Goal: Task Accomplishment & Management: Use online tool/utility

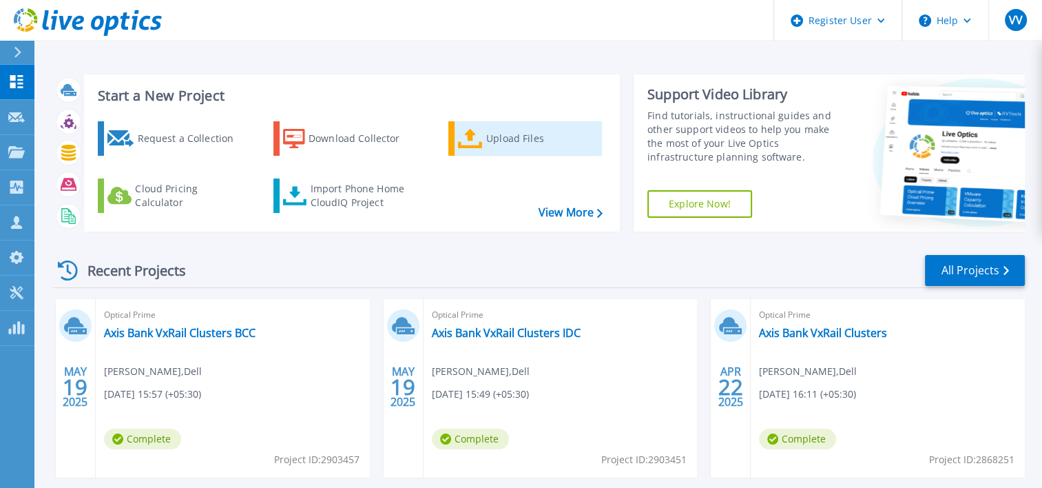
click at [499, 137] on div "Upload Files" at bounding box center [541, 139] width 110 height 28
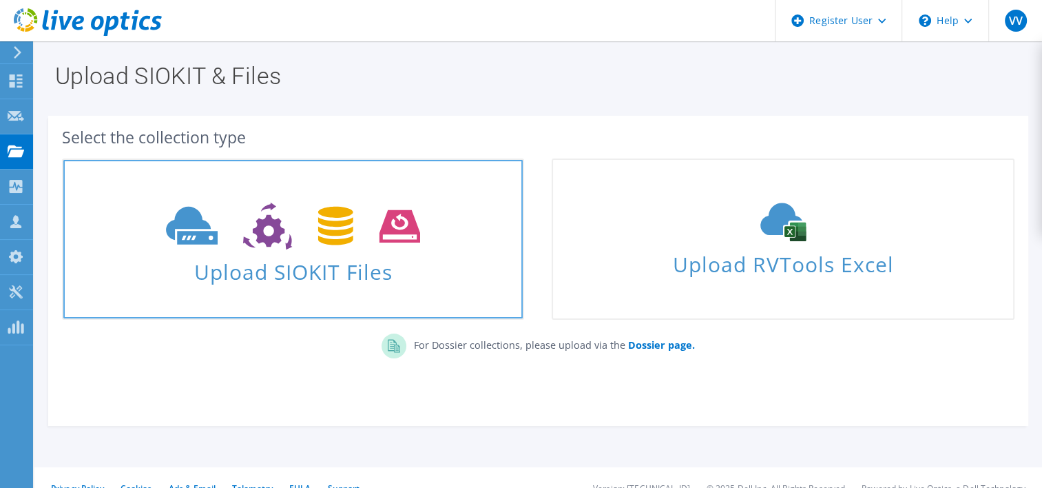
click at [249, 247] on icon at bounding box center [293, 226] width 254 height 48
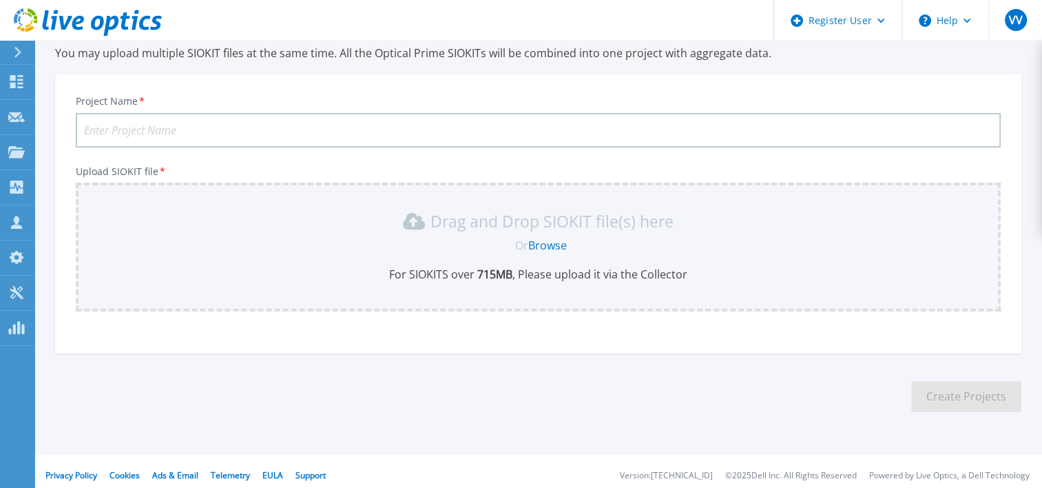
scroll to position [60, 0]
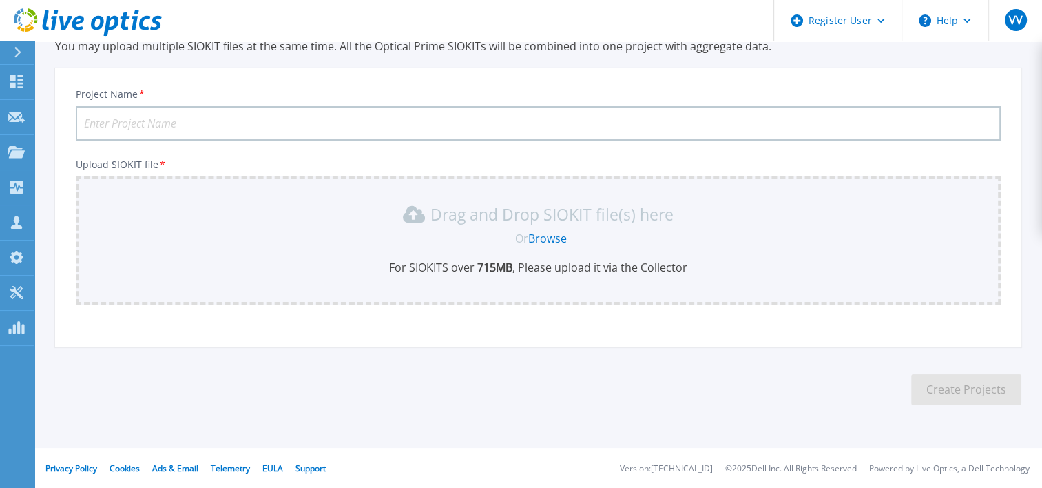
click at [165, 118] on input "Project Name *" at bounding box center [538, 123] width 925 height 34
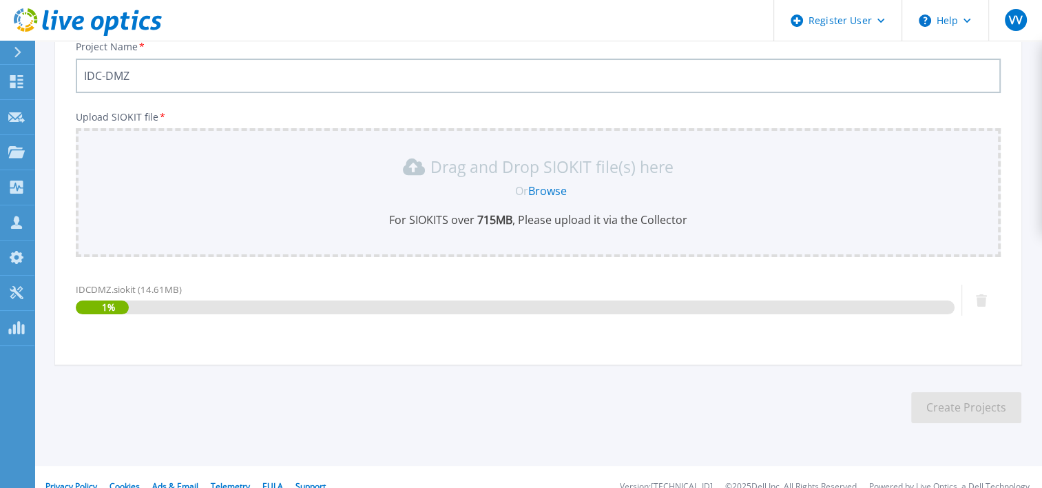
scroll to position [125, 0]
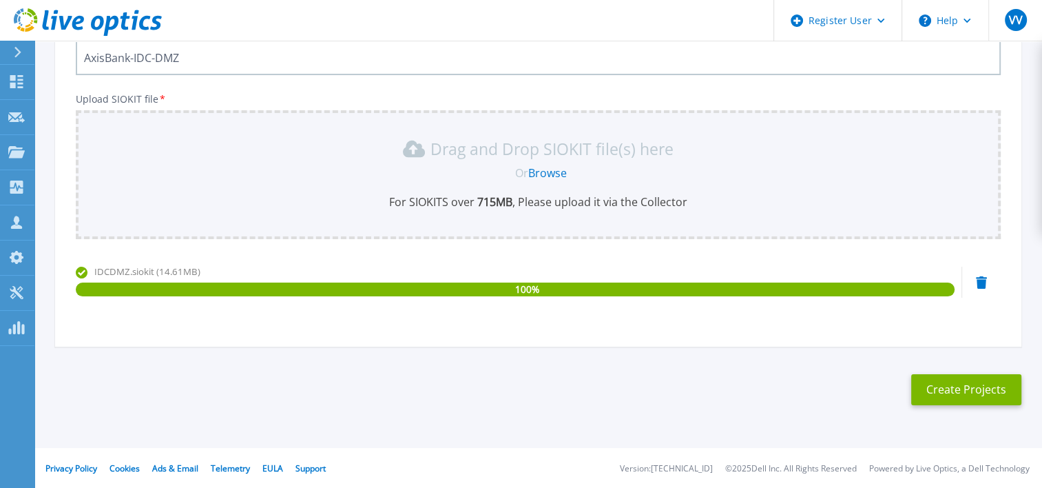
drag, startPoint x: 190, startPoint y: 55, endPoint x: 22, endPoint y: 55, distance: 168.0
click at [22, 55] on div "Register User Help VV Dell User Vinod Vayalil Vinod.Vayalil@dell.com Dell My Pr…" at bounding box center [521, 182] width 1042 height 614
type input "AxisBank-IDC-DMZ"
click at [948, 386] on button "Create Projects" at bounding box center [966, 389] width 110 height 31
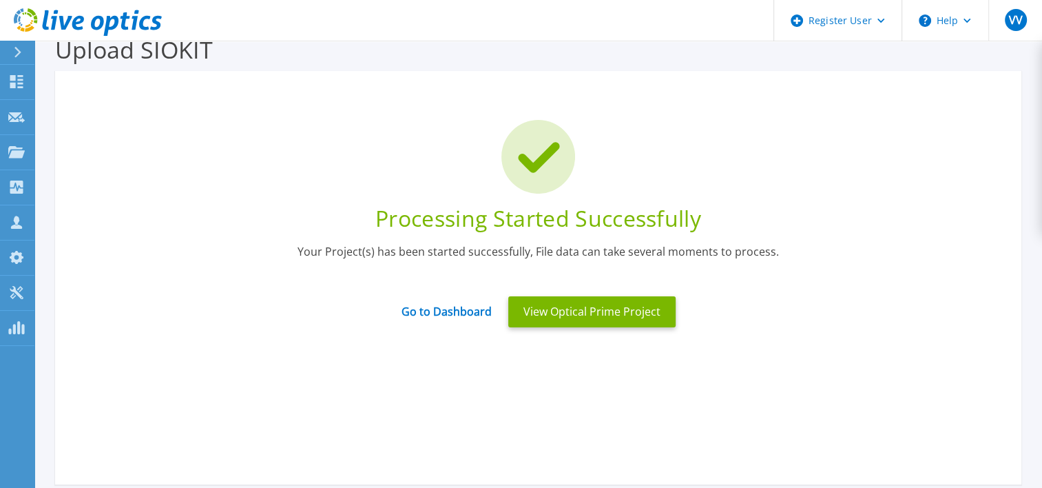
scroll to position [0, 0]
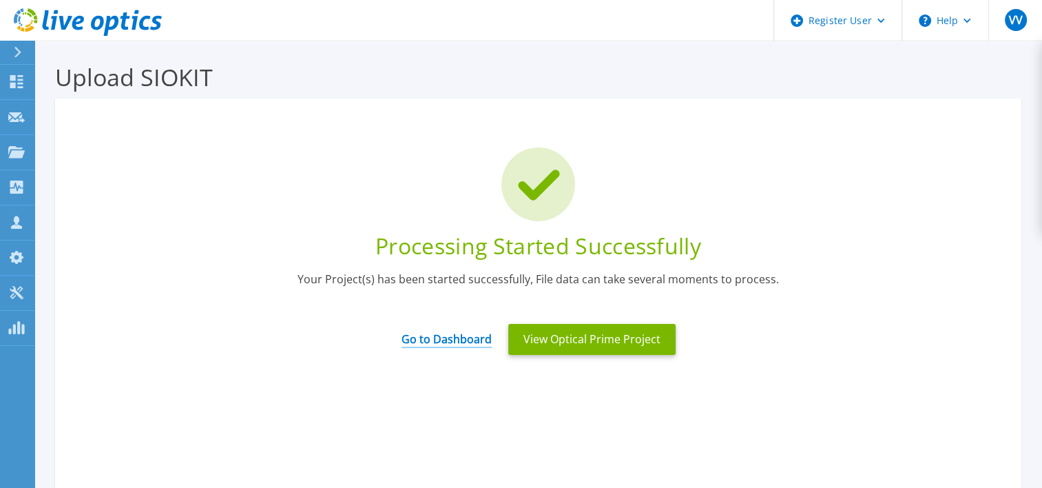
click at [464, 342] on link "Go to Dashboard" at bounding box center [446, 334] width 90 height 27
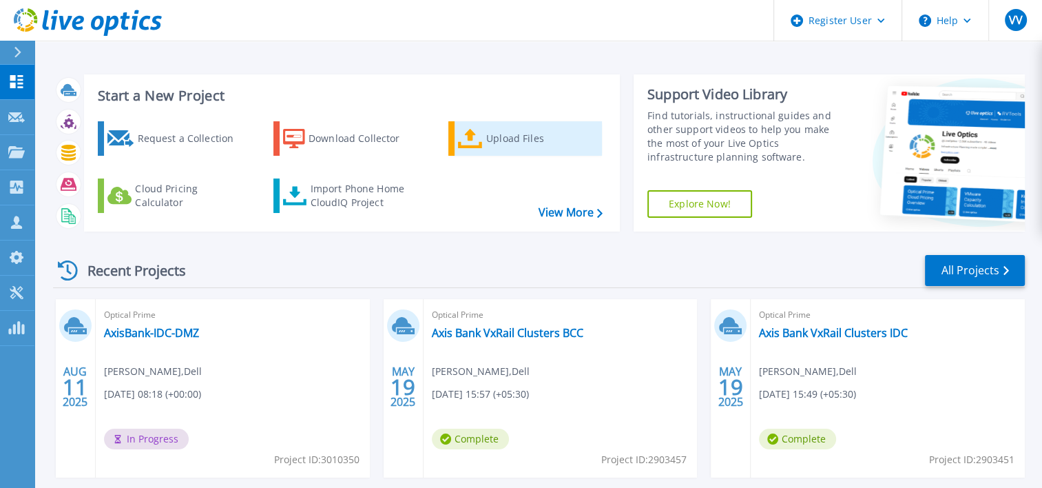
click at [496, 134] on div "Upload Files" at bounding box center [541, 139] width 110 height 28
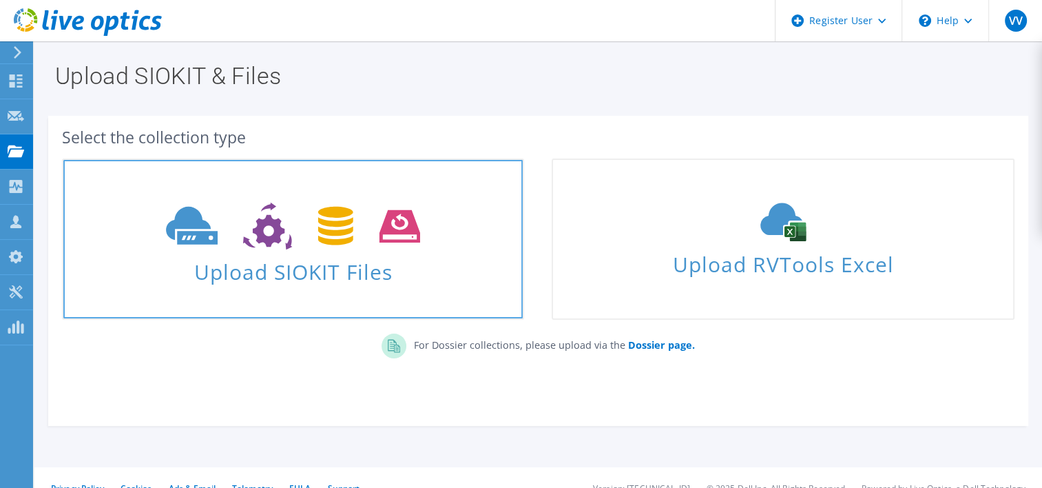
click at [253, 223] on icon at bounding box center [293, 226] width 254 height 48
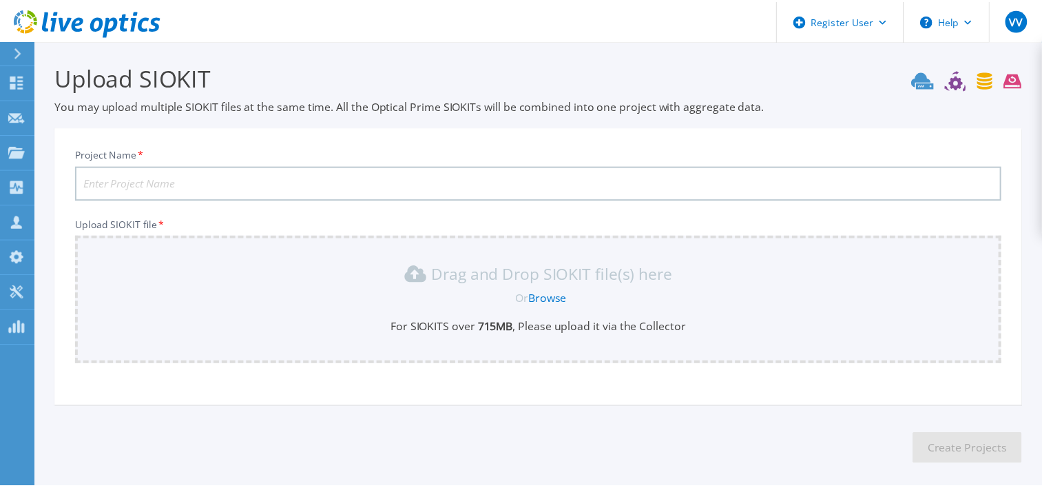
scroll to position [60, 0]
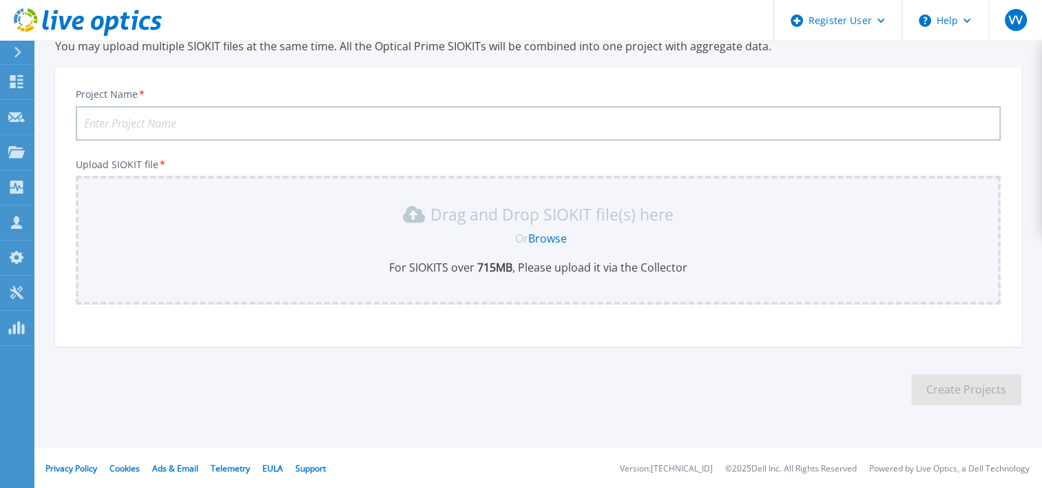
click at [165, 120] on input "Project Name *" at bounding box center [538, 123] width 925 height 34
paste input "AxisBank-IDC-DMZ"
type input "AxisBank-IDC-N-DMZ"
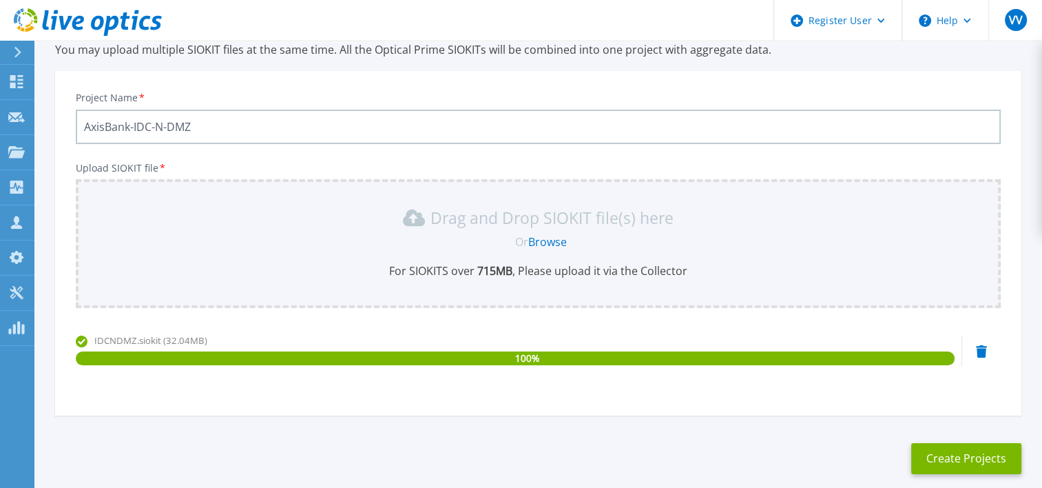
scroll to position [125, 0]
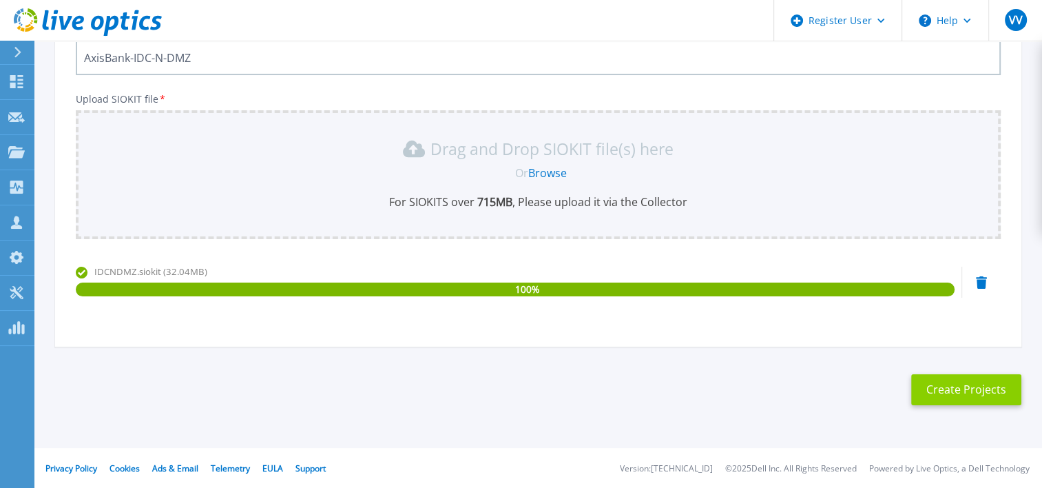
click at [983, 388] on button "Create Projects" at bounding box center [966, 389] width 110 height 31
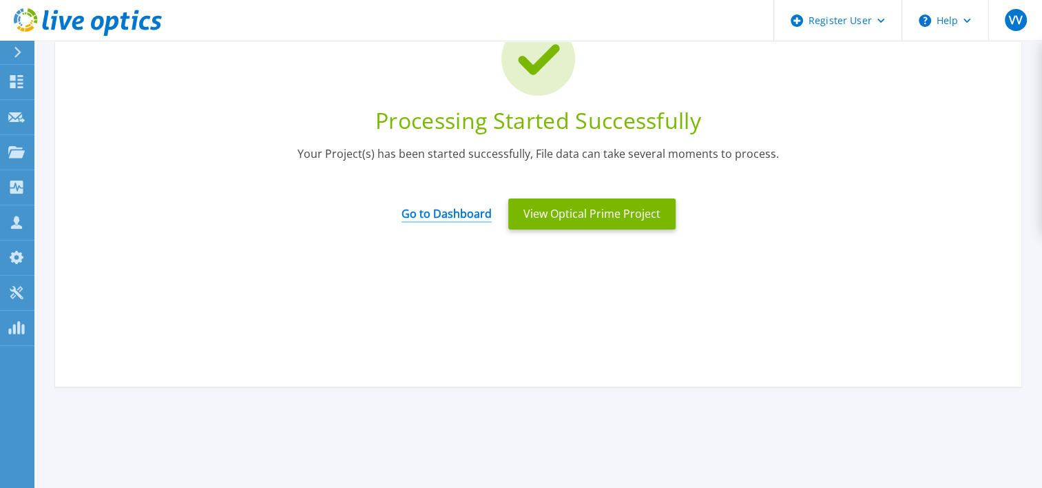
click at [448, 212] on link "Go to Dashboard" at bounding box center [446, 209] width 90 height 27
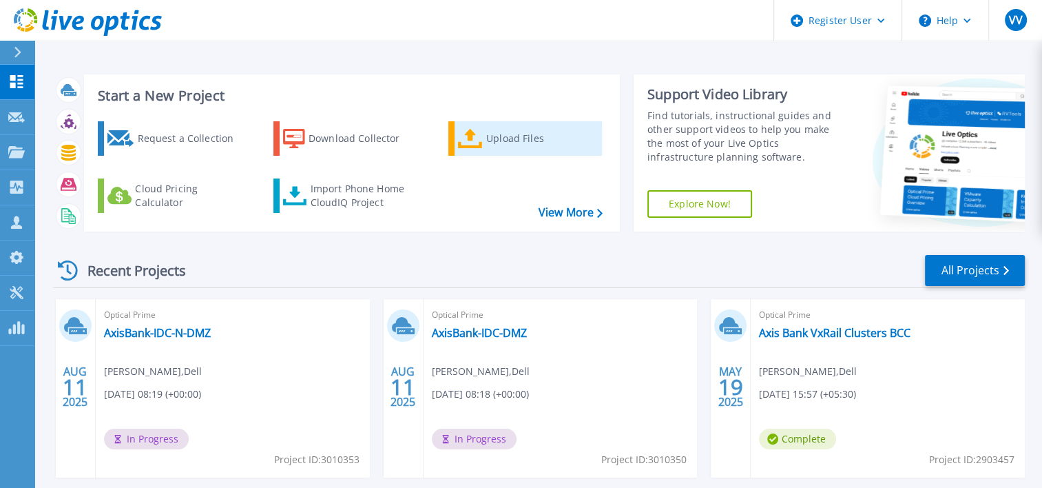
click at [501, 136] on div "Upload Files" at bounding box center [541, 139] width 110 height 28
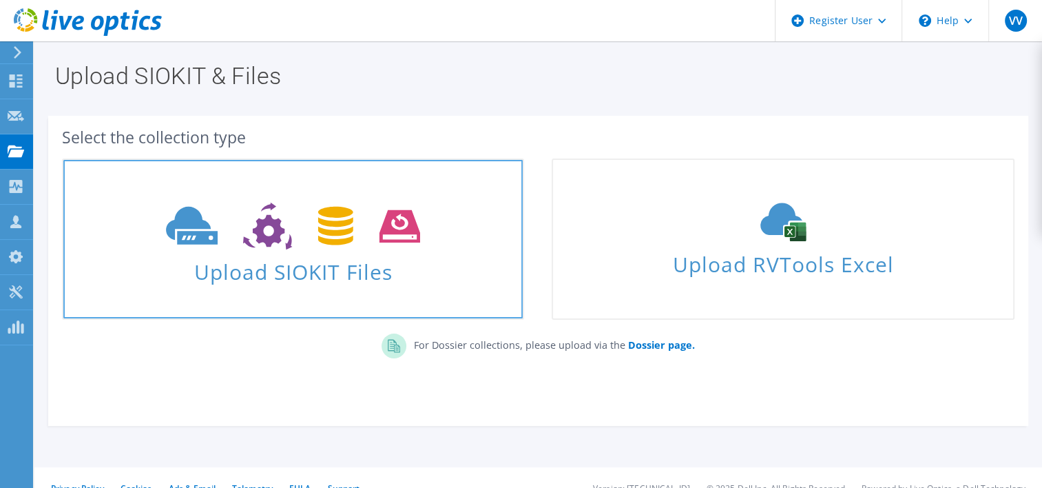
click at [343, 233] on use at bounding box center [293, 226] width 254 height 48
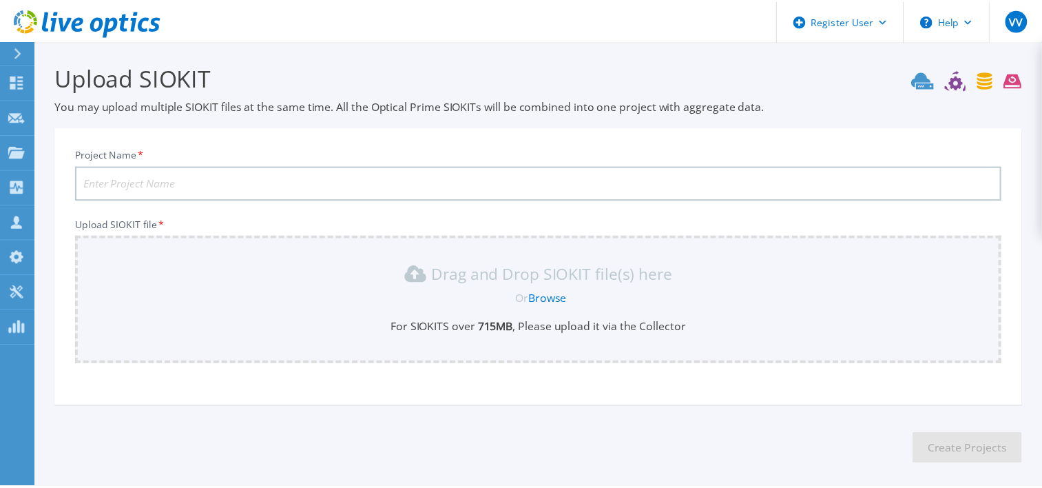
scroll to position [60, 0]
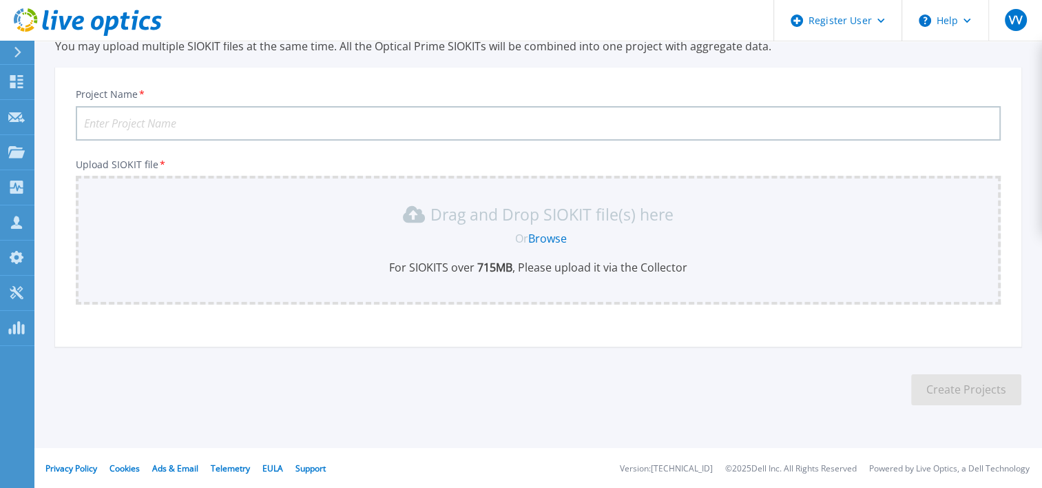
click at [171, 118] on input "Project Name *" at bounding box center [538, 123] width 925 height 34
paste input "AxisBank-IDC-DMZ"
type input "AxisBank-BCC-DMZ"
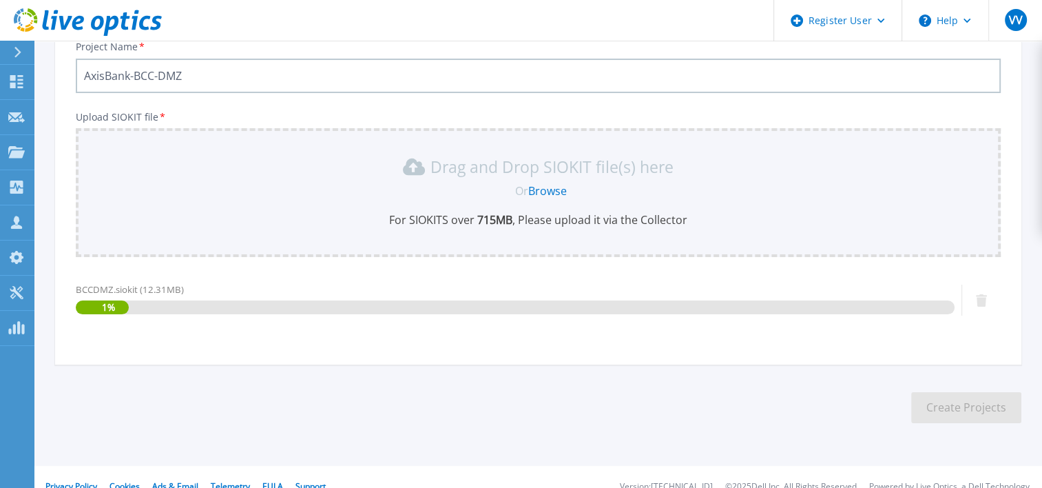
scroll to position [125, 0]
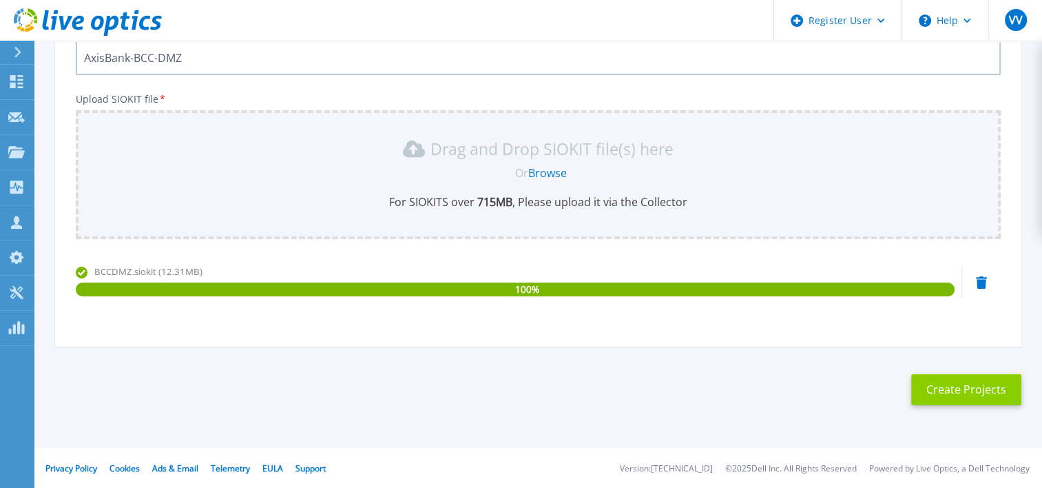
click at [966, 390] on button "Create Projects" at bounding box center [966, 389] width 110 height 31
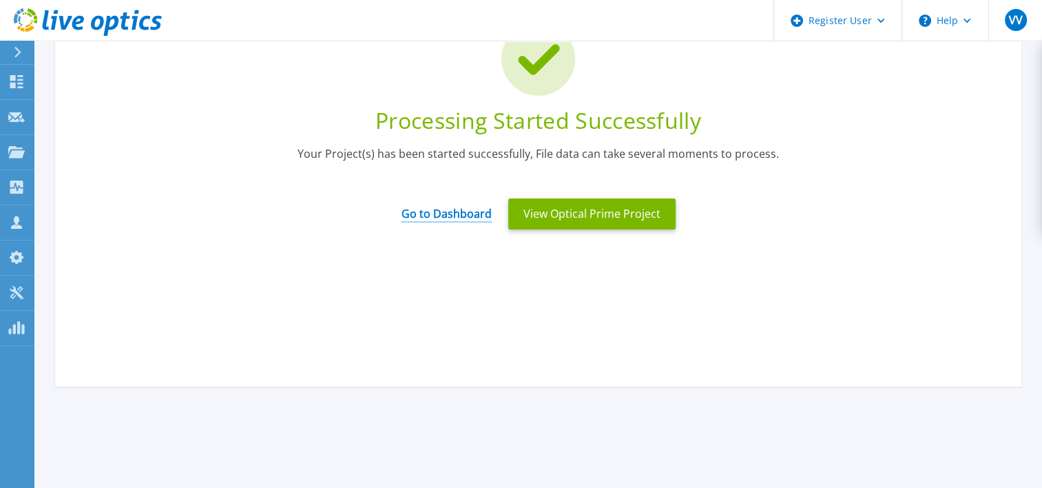
click at [470, 211] on link "Go to Dashboard" at bounding box center [446, 209] width 90 height 27
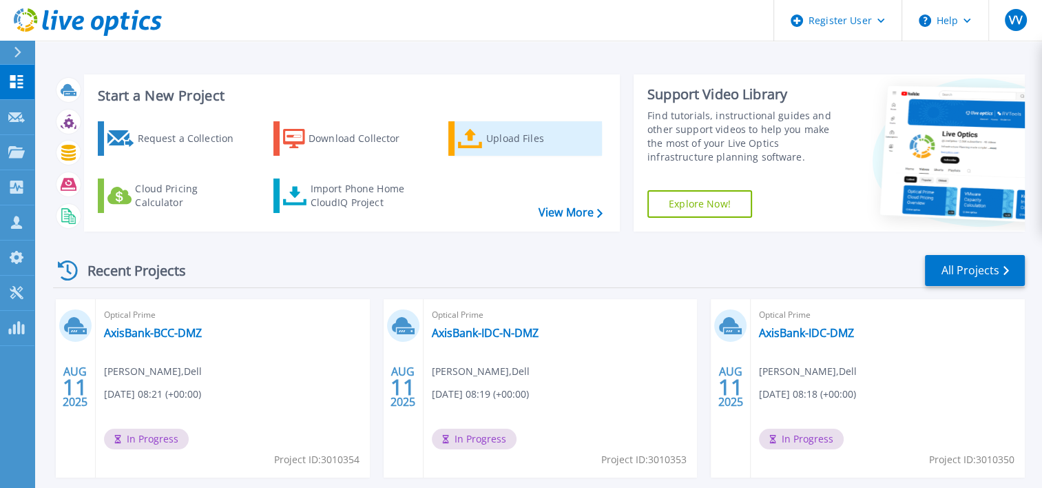
click at [522, 136] on div "Upload Files" at bounding box center [541, 139] width 110 height 28
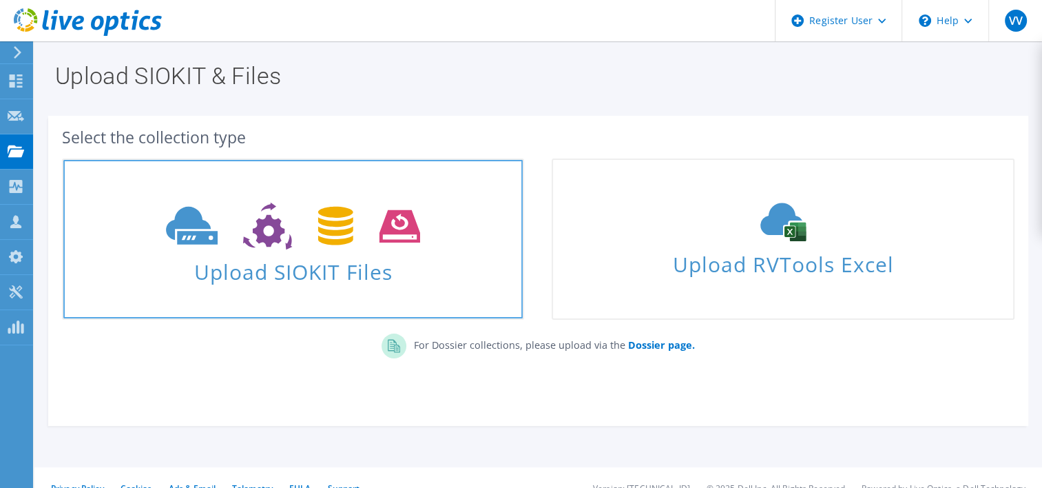
click at [282, 248] on icon at bounding box center [293, 226] width 254 height 48
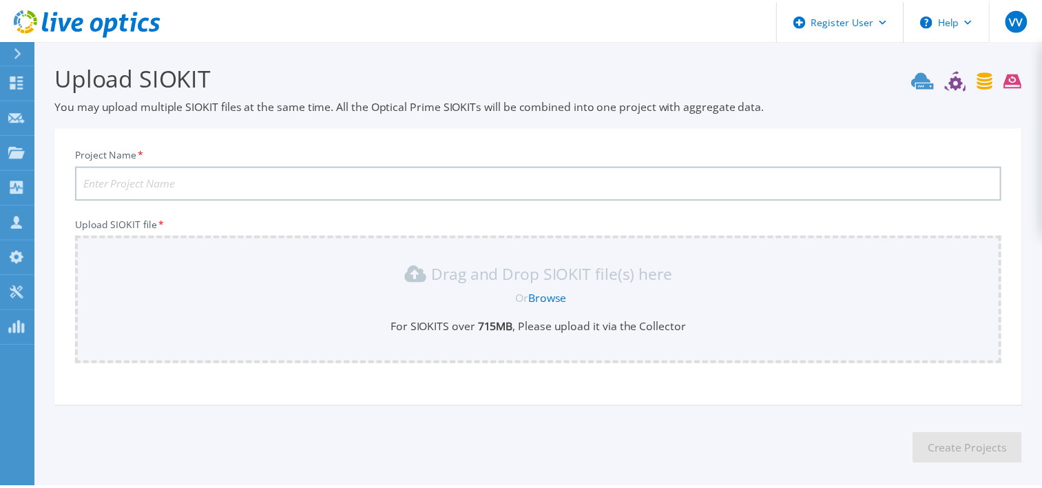
scroll to position [60, 0]
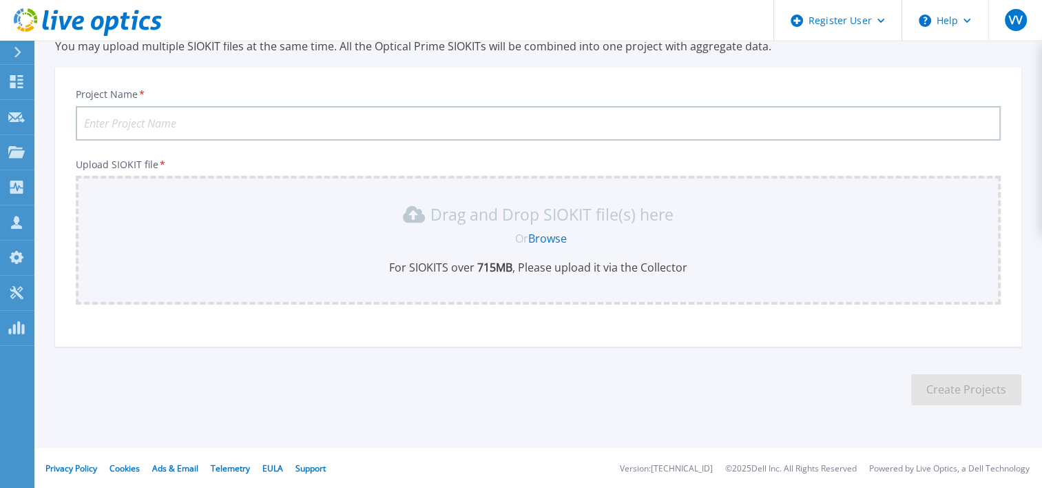
click at [196, 121] on input "Project Name *" at bounding box center [538, 123] width 925 height 34
paste input "AxisBank-IDC-DMZ"
type input "AxisBank-BCC-N-DMZ"
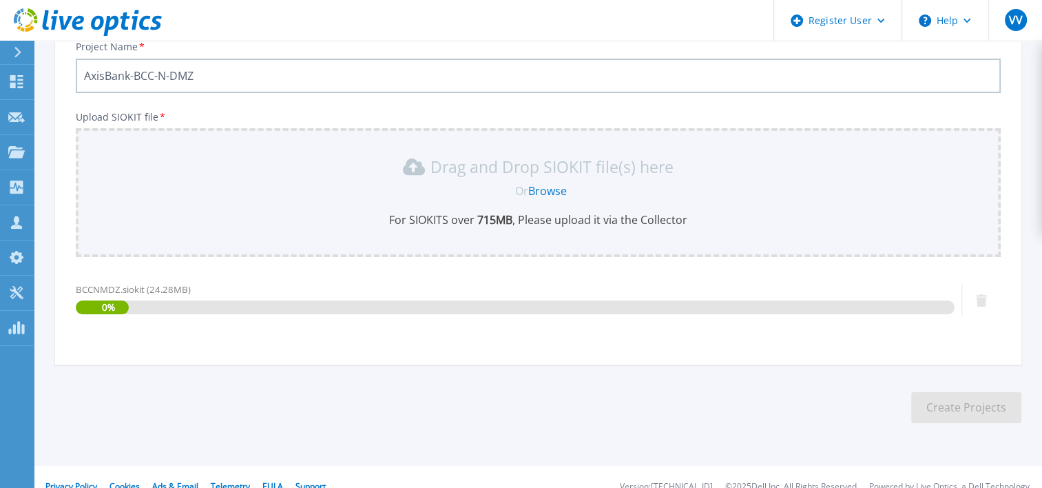
scroll to position [125, 0]
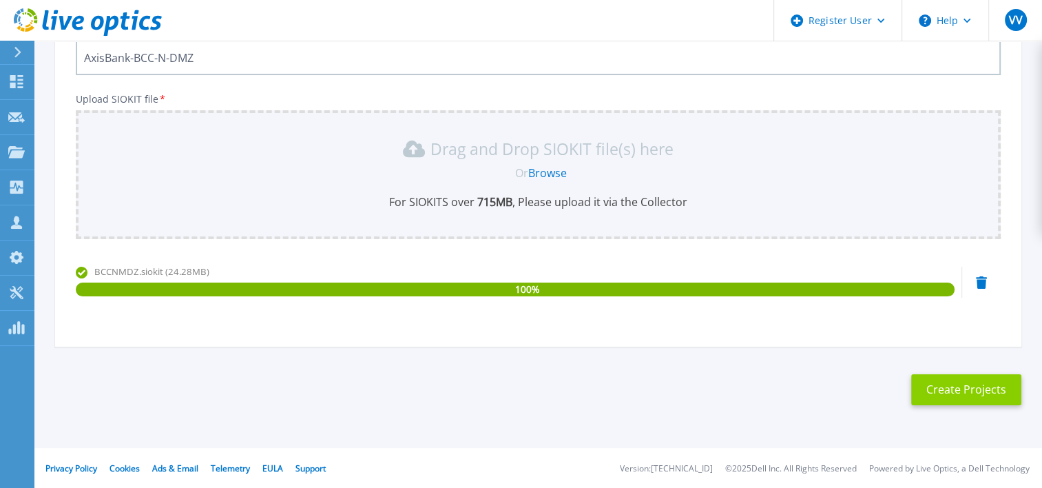
click at [975, 383] on button "Create Projects" at bounding box center [966, 389] width 110 height 31
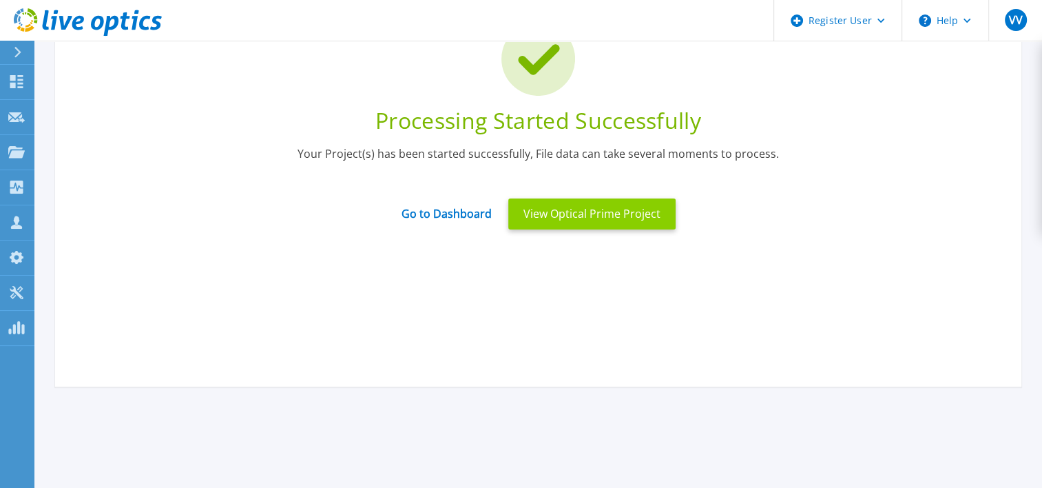
click at [612, 215] on button "View Optical Prime Project" at bounding box center [591, 213] width 167 height 31
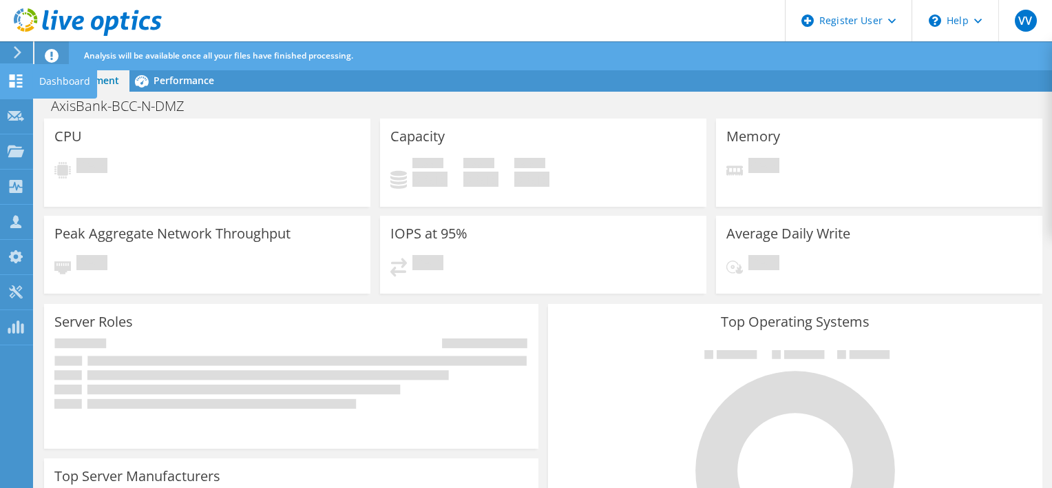
click at [74, 82] on div "Dashboard" at bounding box center [64, 81] width 65 height 34
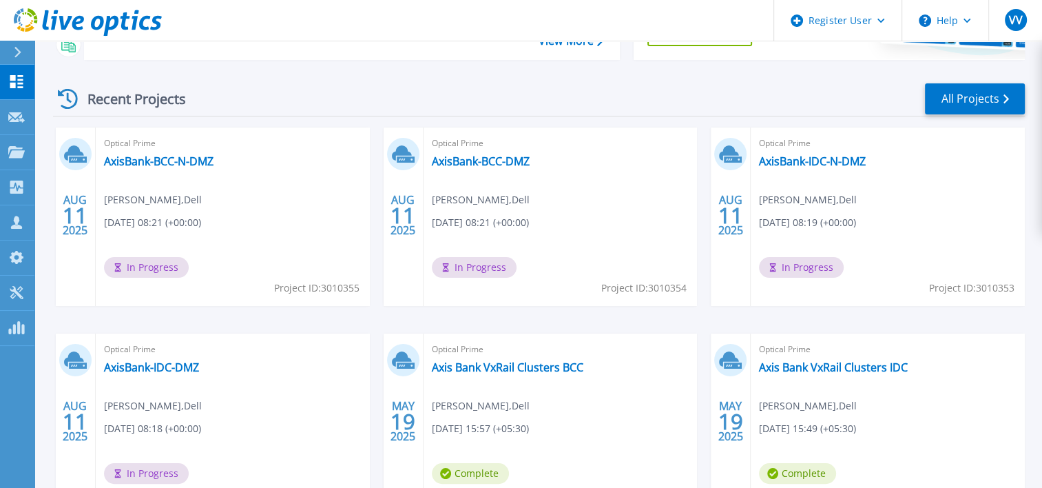
scroll to position [138, 0]
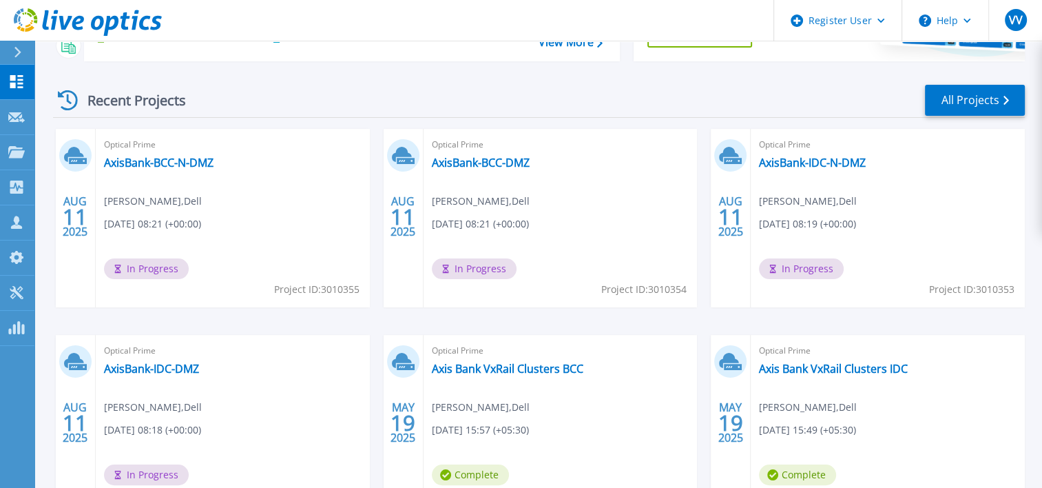
scroll to position [207, 0]
